Goal: Task Accomplishment & Management: Check status

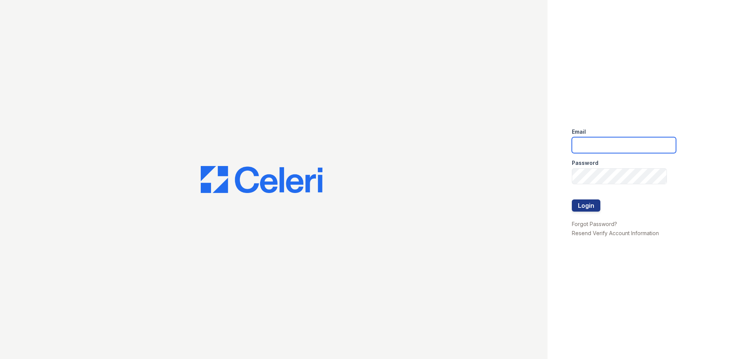
click at [585, 141] on input "email" at bounding box center [624, 145] width 104 height 16
type input "tkelly@trinity-pm.com"
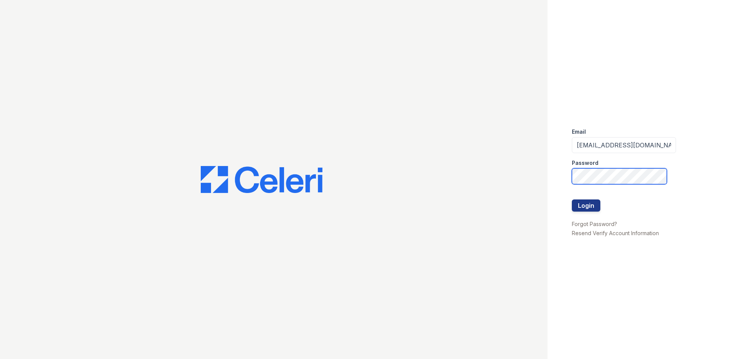
click at [572, 200] on button "Login" at bounding box center [586, 206] width 29 height 12
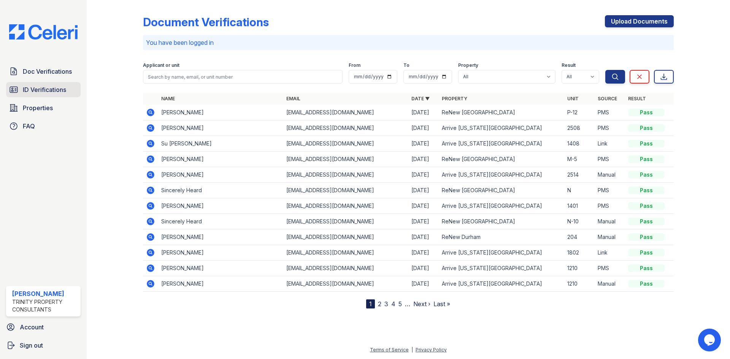
click at [60, 89] on span "ID Verifications" at bounding box center [44, 89] width 43 height 9
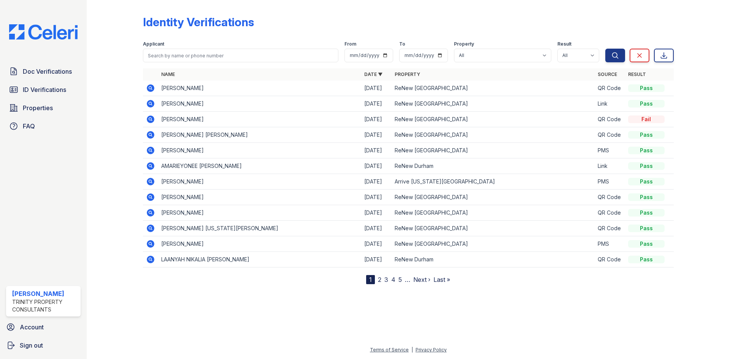
click at [154, 89] on icon at bounding box center [151, 88] width 8 height 8
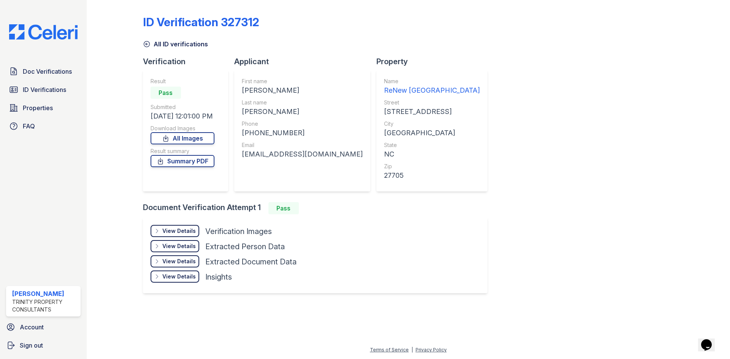
click at [253, 89] on div "[PERSON_NAME]" at bounding box center [302, 90] width 121 height 11
click at [253, 88] on div "[PERSON_NAME]" at bounding box center [302, 90] width 121 height 11
copy div "LEYTON"
click at [260, 110] on div "[PERSON_NAME]" at bounding box center [302, 111] width 121 height 11
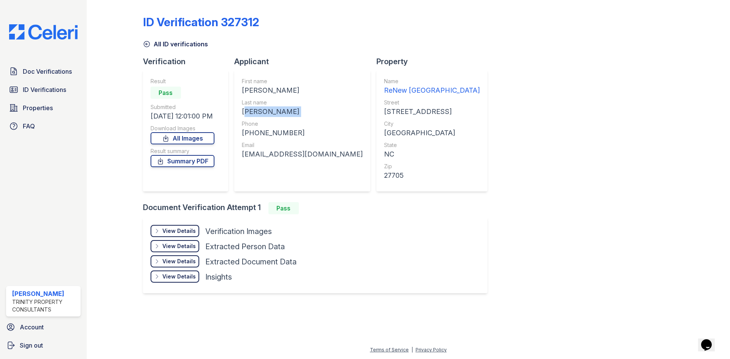
click at [260, 110] on div "[PERSON_NAME]" at bounding box center [302, 111] width 121 height 11
copy div "[PERSON_NAME]"
drag, startPoint x: 282, startPoint y: 134, endPoint x: 252, endPoint y: 134, distance: 30.4
click at [250, 136] on div "[PHONE_NUMBER]" at bounding box center [302, 133] width 121 height 11
copy div "9195917049"
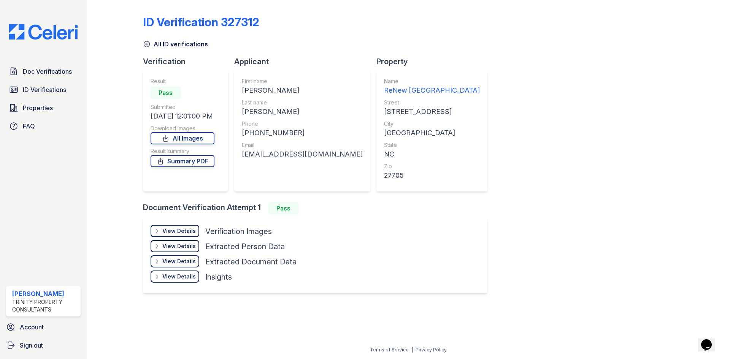
click at [296, 154] on div "[EMAIL_ADDRESS][DOMAIN_NAME]" at bounding box center [302, 154] width 121 height 11
copy div "[EMAIL_ADDRESS][DOMAIN_NAME]"
click at [33, 90] on span "ID Verifications" at bounding box center [44, 89] width 43 height 9
